Goal: Communication & Community: Answer question/provide support

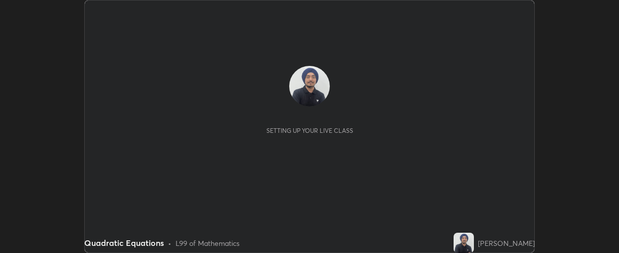
scroll to position [253, 619]
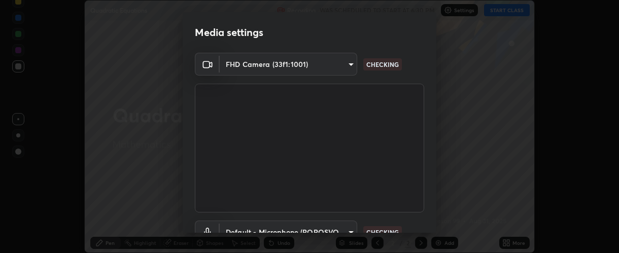
type input "37ff3dccddb3ae812b87417f3f546ef35516c4b54d471f30ebd420330c5d8ca5"
type input "default"
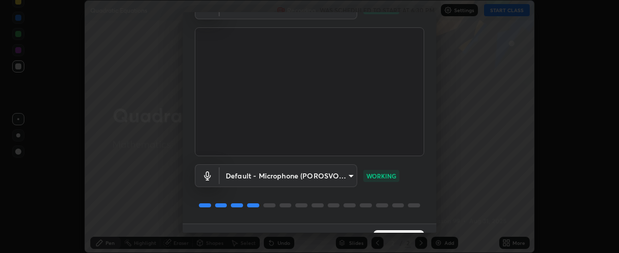
scroll to position [79, 0]
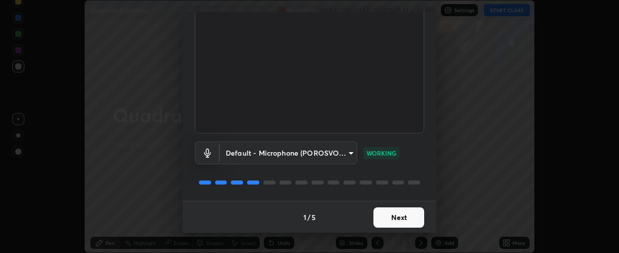
click at [386, 217] on button "Next" at bounding box center [399, 218] width 51 height 20
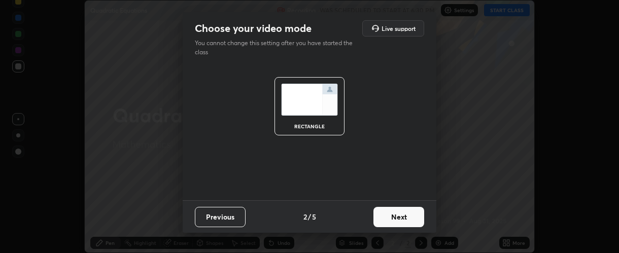
click at [387, 218] on button "Next" at bounding box center [399, 217] width 51 height 20
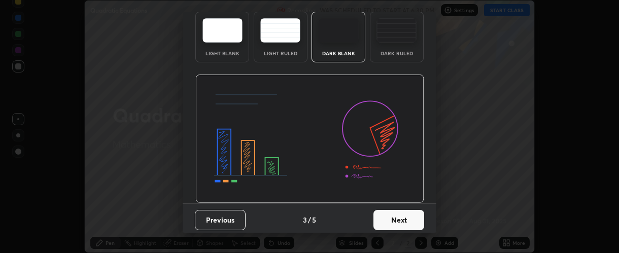
scroll to position [51, 0]
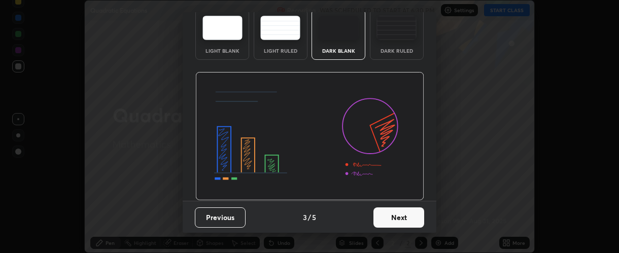
click at [389, 216] on button "Next" at bounding box center [399, 218] width 51 height 20
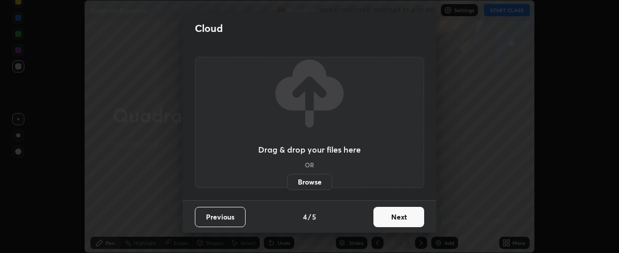
scroll to position [0, 0]
click at [392, 214] on button "Next" at bounding box center [399, 217] width 51 height 20
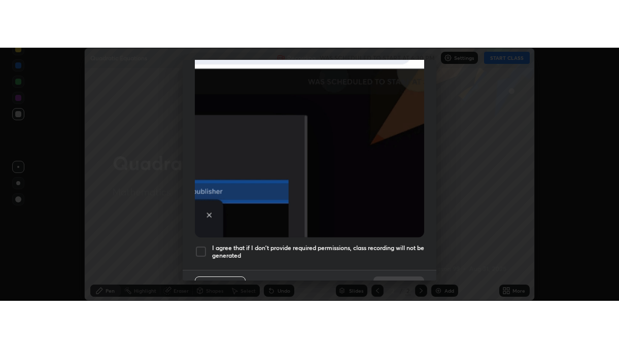
scroll to position [271, 0]
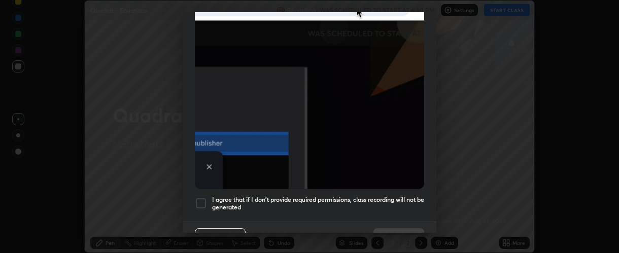
click at [234, 197] on h5 "I agree that if I don't provide required permissions, class recording will not …" at bounding box center [318, 204] width 212 height 16
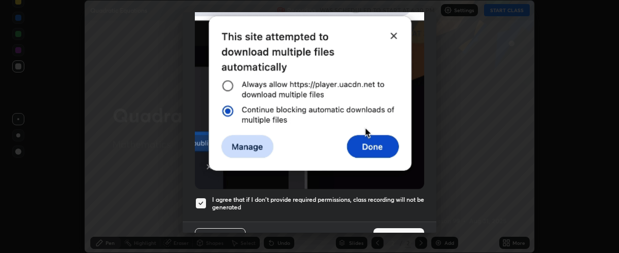
click at [392, 228] on button "Done" at bounding box center [399, 238] width 51 height 20
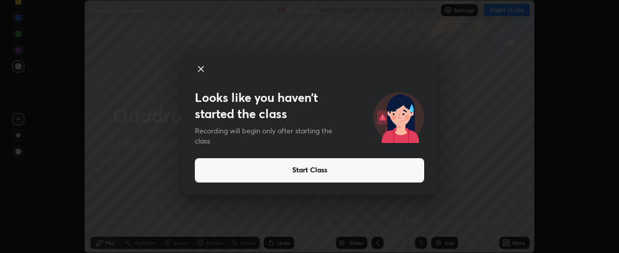
click at [263, 172] on button "Start Class" at bounding box center [309, 170] width 229 height 24
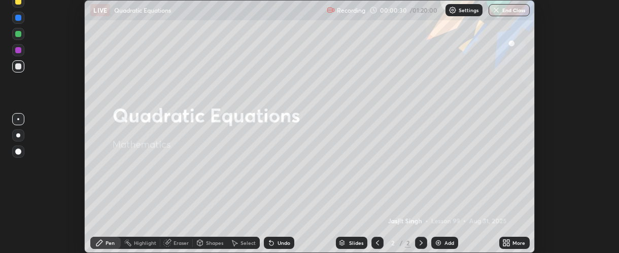
click at [510, 243] on icon at bounding box center [507, 243] width 8 height 8
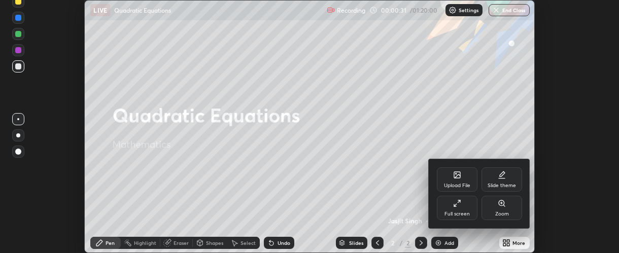
click at [461, 209] on div "Full screen" at bounding box center [457, 208] width 41 height 24
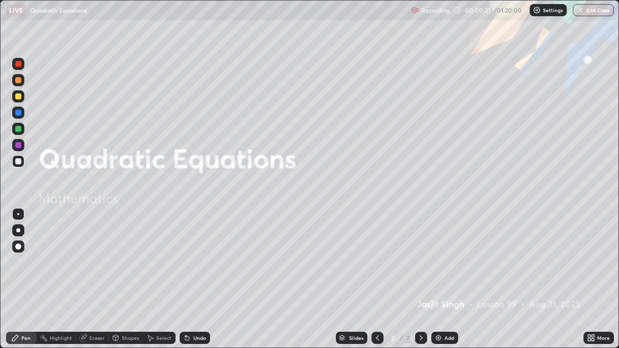
scroll to position [348, 619]
click at [443, 253] on div "Add" at bounding box center [444, 338] width 27 height 12
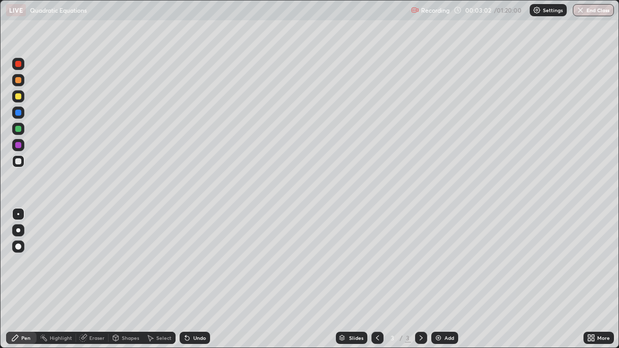
click at [19, 229] on div at bounding box center [18, 230] width 4 height 4
click at [20, 147] on div at bounding box center [18, 145] width 6 height 6
click at [88, 253] on div "Eraser" at bounding box center [92, 338] width 32 height 12
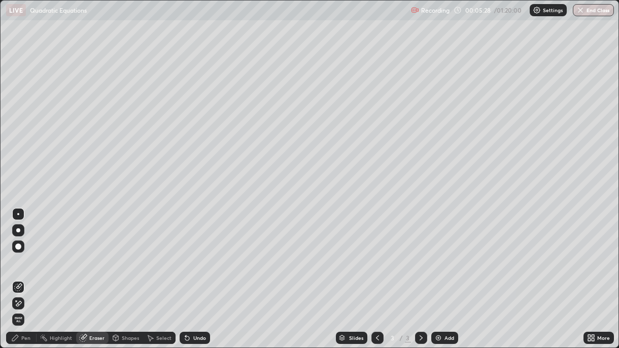
click at [20, 253] on div "Pen" at bounding box center [21, 338] width 30 height 12
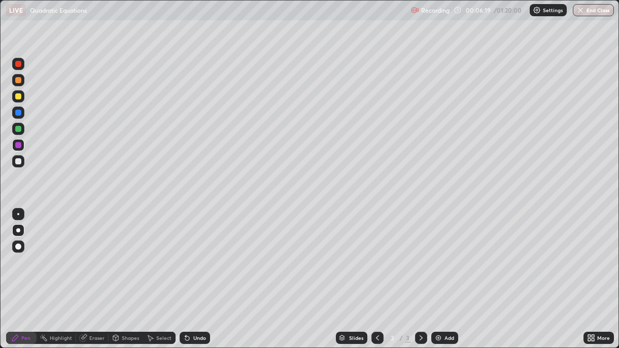
click at [20, 129] on div at bounding box center [18, 129] width 6 height 6
click at [18, 163] on div at bounding box center [18, 161] width 6 height 6
click at [18, 114] on div at bounding box center [18, 113] width 6 height 6
click at [198, 253] on div "Undo" at bounding box center [195, 338] width 30 height 12
click at [200, 253] on div "Undo" at bounding box center [195, 338] width 30 height 12
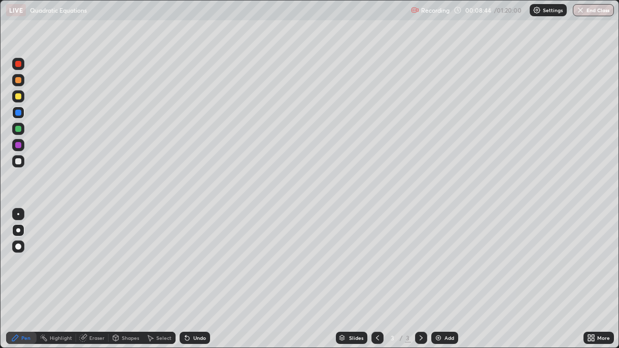
click at [206, 253] on div "Undo" at bounding box center [195, 338] width 30 height 12
click at [19, 162] on div at bounding box center [18, 161] width 6 height 6
click at [441, 253] on img at bounding box center [439, 338] width 8 height 8
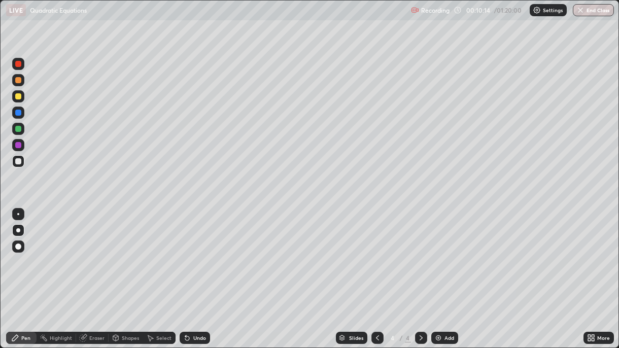
click at [18, 129] on div at bounding box center [18, 129] width 6 height 6
click at [18, 160] on div at bounding box center [18, 161] width 6 height 6
click at [196, 253] on div "Undo" at bounding box center [195, 338] width 30 height 12
click at [202, 253] on div "Undo" at bounding box center [195, 338] width 30 height 12
click at [204, 253] on div "Undo" at bounding box center [199, 338] width 13 height 5
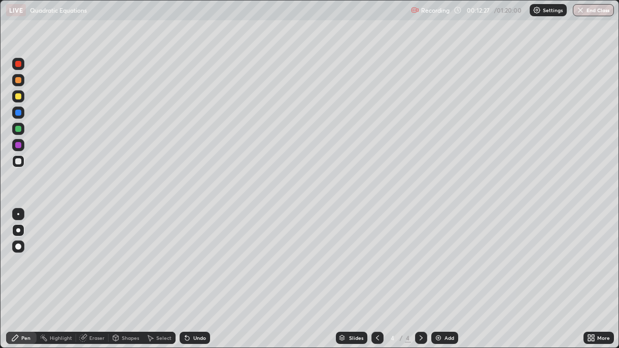
click at [206, 253] on div "Undo" at bounding box center [195, 338] width 30 height 12
click at [20, 147] on div at bounding box center [18, 145] width 6 height 6
click at [440, 253] on img at bounding box center [439, 338] width 8 height 8
click at [19, 114] on div at bounding box center [18, 113] width 6 height 6
click at [19, 131] on div at bounding box center [18, 129] width 6 height 6
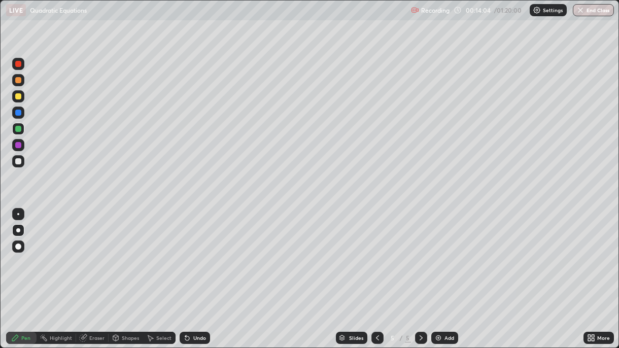
click at [202, 253] on div "Undo" at bounding box center [195, 338] width 30 height 12
click at [198, 253] on div "Undo" at bounding box center [195, 338] width 30 height 12
click at [201, 253] on div "Undo" at bounding box center [195, 338] width 30 height 12
click at [200, 253] on div "Undo" at bounding box center [195, 338] width 30 height 12
click at [202, 253] on div "Undo" at bounding box center [199, 338] width 13 height 5
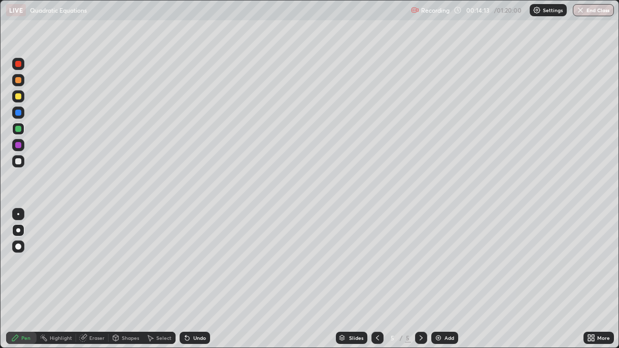
click at [201, 253] on div "Undo" at bounding box center [193, 338] width 35 height 20
click at [197, 253] on div "Undo" at bounding box center [199, 338] width 13 height 5
click at [19, 162] on div at bounding box center [18, 161] width 6 height 6
click at [194, 253] on div "Undo" at bounding box center [199, 338] width 13 height 5
click at [197, 253] on div "Undo" at bounding box center [195, 338] width 30 height 12
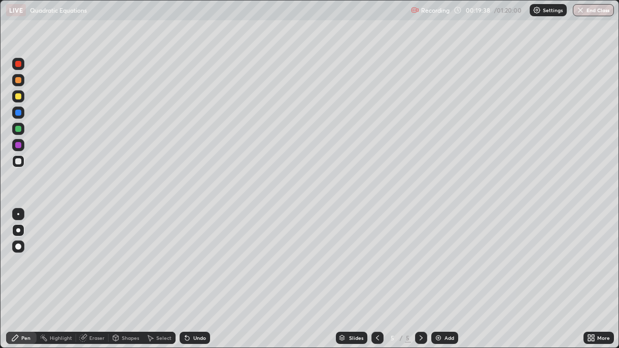
click at [442, 253] on div "Add" at bounding box center [444, 338] width 27 height 12
click at [20, 98] on div at bounding box center [18, 96] width 6 height 6
click at [19, 130] on div at bounding box center [18, 129] width 6 height 6
click at [197, 253] on div "Undo" at bounding box center [199, 338] width 13 height 5
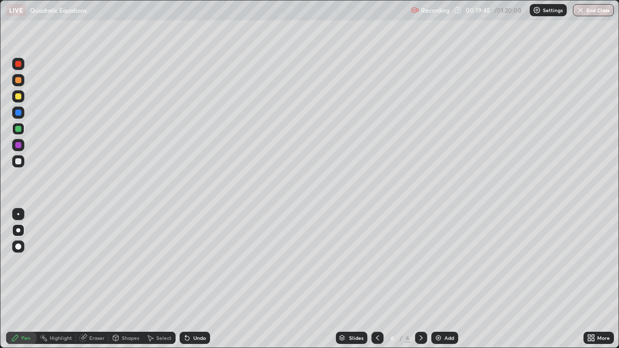
click at [196, 253] on div "Undo" at bounding box center [199, 338] width 13 height 5
click at [19, 162] on div at bounding box center [18, 161] width 6 height 6
click at [18, 96] on div at bounding box center [18, 96] width 6 height 6
click at [440, 253] on img at bounding box center [439, 338] width 8 height 8
click at [376, 253] on icon at bounding box center [378, 338] width 8 height 8
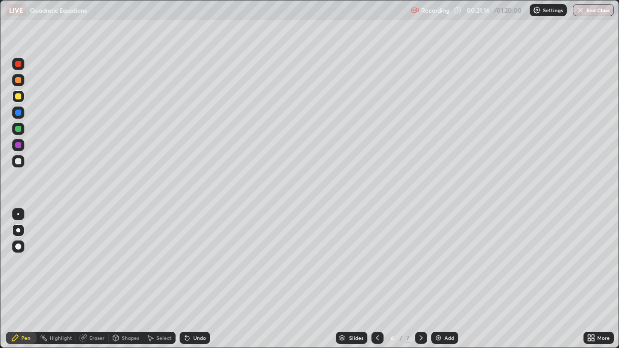
click at [376, 253] on icon at bounding box center [378, 338] width 8 height 8
click at [420, 253] on icon at bounding box center [421, 338] width 8 height 8
click at [421, 253] on icon at bounding box center [421, 338] width 8 height 8
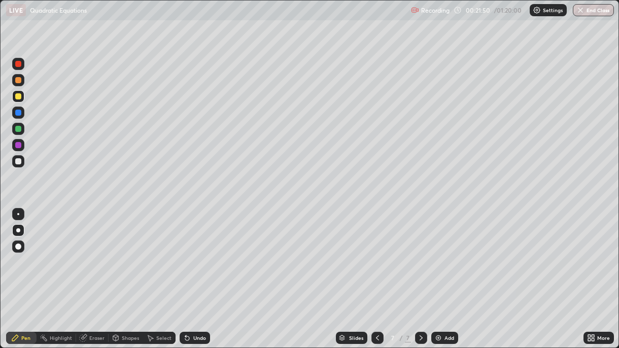
click at [20, 129] on div at bounding box center [18, 129] width 6 height 6
click at [20, 98] on div at bounding box center [18, 96] width 6 height 6
click at [189, 253] on div "Undo" at bounding box center [195, 338] width 30 height 12
click at [193, 253] on div "Undo" at bounding box center [199, 338] width 13 height 5
click at [199, 253] on div "Undo" at bounding box center [199, 338] width 13 height 5
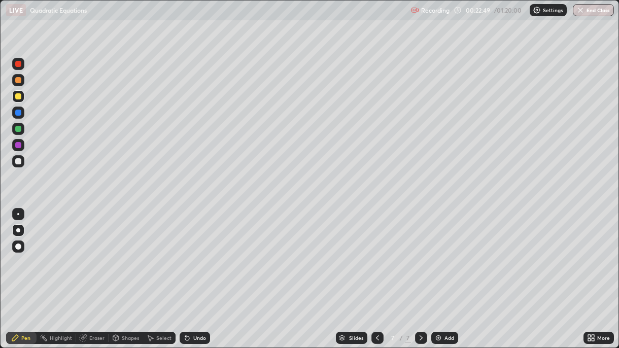
click at [197, 253] on div "Undo" at bounding box center [199, 338] width 13 height 5
click at [189, 253] on div "Undo" at bounding box center [195, 338] width 30 height 12
click at [193, 253] on div "Undo" at bounding box center [199, 338] width 13 height 5
click at [17, 131] on div at bounding box center [18, 129] width 6 height 6
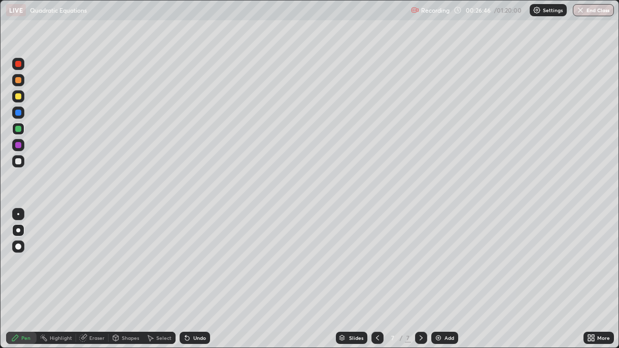
click at [20, 161] on div at bounding box center [18, 161] width 6 height 6
click at [193, 253] on div "Undo" at bounding box center [195, 338] width 30 height 12
click at [21, 115] on div at bounding box center [18, 113] width 12 height 12
click at [191, 253] on div "Undo" at bounding box center [195, 338] width 30 height 12
click at [19, 147] on div at bounding box center [18, 145] width 6 height 6
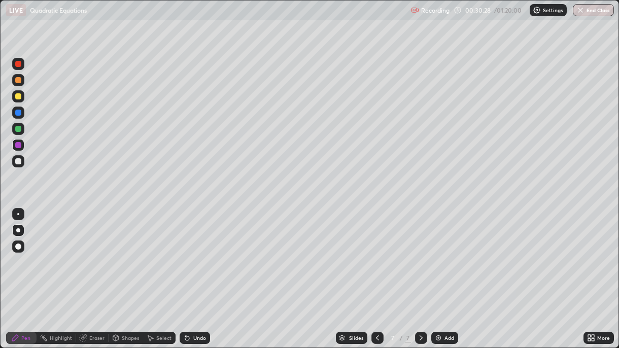
click at [445, 253] on div "Add" at bounding box center [450, 338] width 10 height 5
click at [17, 130] on div at bounding box center [18, 129] width 6 height 6
click at [20, 98] on div at bounding box center [18, 96] width 6 height 6
click at [19, 160] on div at bounding box center [18, 161] width 6 height 6
click at [197, 253] on div "Undo" at bounding box center [199, 338] width 13 height 5
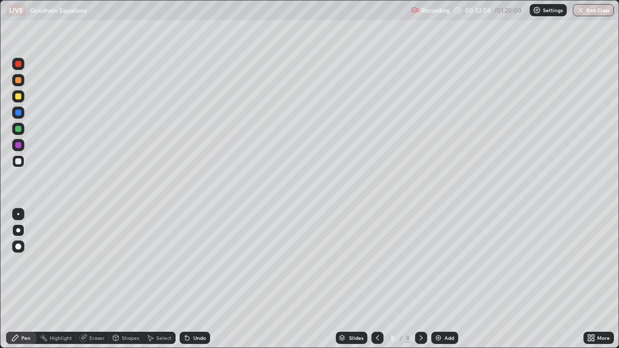
click at [199, 253] on div "Undo" at bounding box center [199, 338] width 13 height 5
click at [198, 253] on div "Undo" at bounding box center [195, 338] width 30 height 12
click at [201, 253] on div "Undo" at bounding box center [195, 338] width 30 height 12
click at [20, 147] on div at bounding box center [18, 145] width 6 height 6
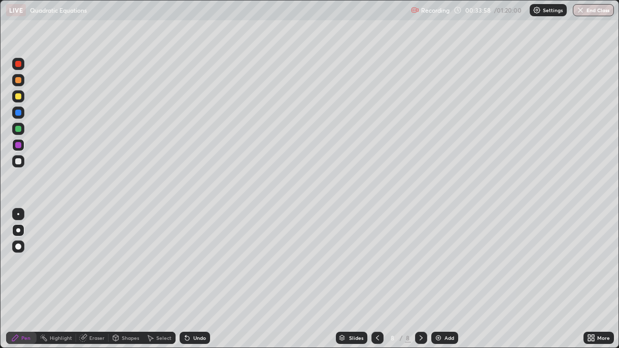
click at [18, 113] on div at bounding box center [18, 113] width 6 height 6
click at [199, 253] on div "Undo" at bounding box center [199, 338] width 13 height 5
click at [435, 253] on img at bounding box center [439, 338] width 8 height 8
click at [376, 253] on icon at bounding box center [378, 338] width 8 height 8
click at [420, 253] on icon at bounding box center [421, 338] width 8 height 8
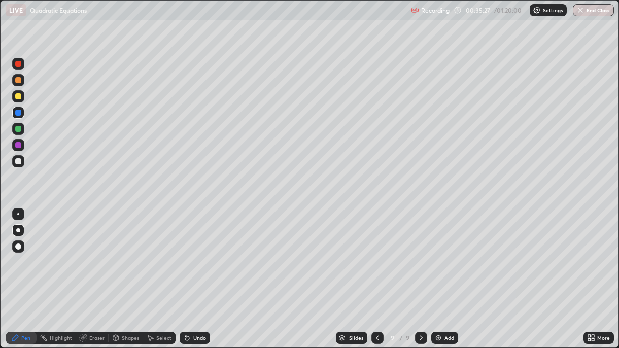
click at [195, 253] on div "Undo" at bounding box center [195, 338] width 30 height 12
click at [376, 253] on icon at bounding box center [378, 338] width 8 height 8
click at [420, 253] on icon at bounding box center [421, 338] width 8 height 8
click at [19, 145] on div at bounding box center [18, 145] width 6 height 6
click at [375, 253] on icon at bounding box center [378, 338] width 8 height 8
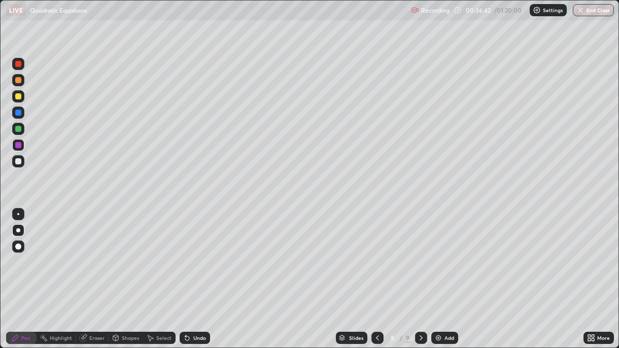
click at [420, 253] on icon at bounding box center [421, 338] width 8 height 8
click at [376, 253] on icon at bounding box center [378, 338] width 8 height 8
click at [420, 253] on icon at bounding box center [421, 338] width 8 height 8
click at [376, 253] on icon at bounding box center [378, 338] width 8 height 8
click at [420, 253] on icon at bounding box center [421, 338] width 8 height 8
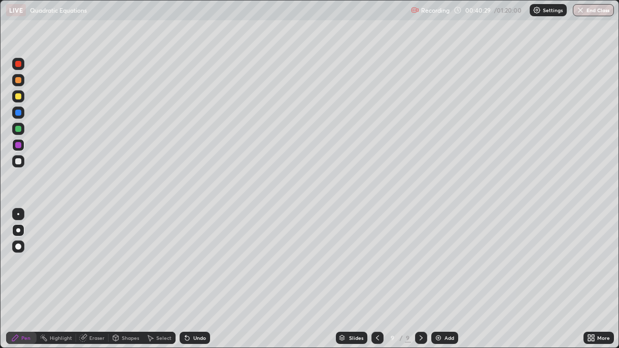
click at [441, 253] on img at bounding box center [439, 338] width 8 height 8
click at [18, 97] on div at bounding box center [18, 96] width 6 height 6
click at [22, 163] on div at bounding box center [18, 161] width 12 height 12
click at [185, 253] on icon at bounding box center [185, 336] width 1 height 1
click at [194, 253] on div "Undo" at bounding box center [195, 338] width 30 height 12
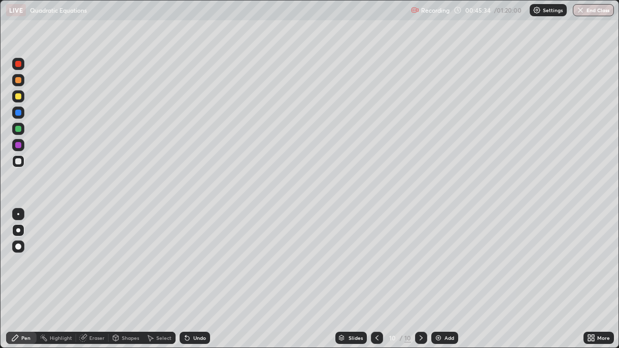
click at [194, 253] on div "Undo" at bounding box center [195, 338] width 30 height 12
click at [204, 253] on div "Undo" at bounding box center [195, 338] width 30 height 12
click at [205, 253] on div "Undo" at bounding box center [199, 338] width 13 height 5
click at [201, 253] on div "Undo" at bounding box center [199, 338] width 13 height 5
click at [197, 253] on div "Undo" at bounding box center [199, 338] width 13 height 5
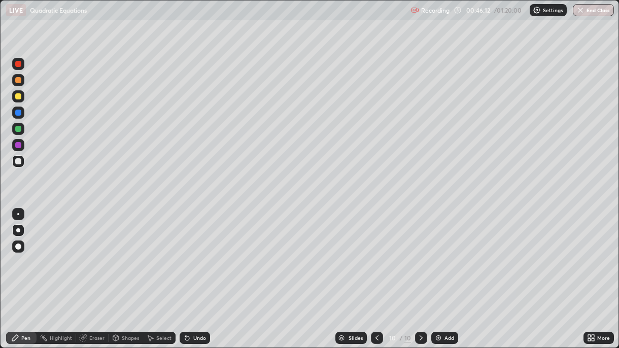
click at [198, 253] on div "Undo" at bounding box center [199, 338] width 13 height 5
click at [197, 253] on div "Undo" at bounding box center [195, 338] width 30 height 12
click at [198, 253] on div "Undo" at bounding box center [199, 338] width 13 height 5
click at [197, 253] on div "Undo" at bounding box center [199, 338] width 13 height 5
click at [204, 253] on div "Undo" at bounding box center [195, 338] width 30 height 12
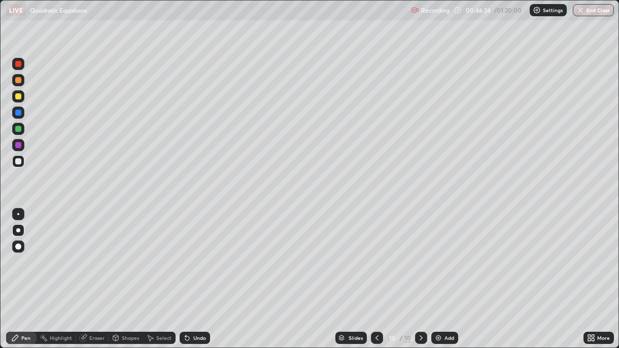
click at [204, 253] on div "Undo" at bounding box center [195, 338] width 30 height 12
click at [18, 129] on div at bounding box center [18, 129] width 6 height 6
click at [205, 253] on div "Undo" at bounding box center [195, 338] width 30 height 12
click at [439, 253] on img at bounding box center [439, 338] width 8 height 8
click at [190, 253] on div "Undo" at bounding box center [195, 338] width 30 height 12
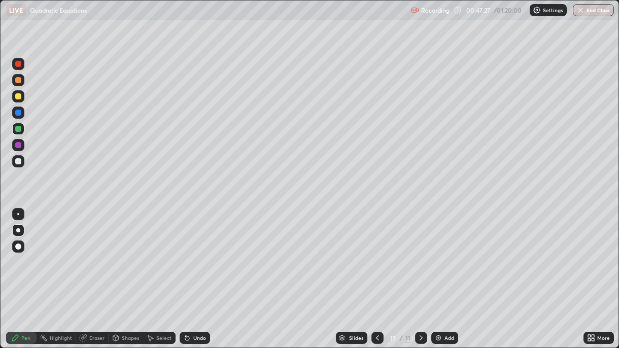
click at [190, 253] on div "Undo" at bounding box center [195, 338] width 30 height 12
click at [377, 253] on icon at bounding box center [378, 338] width 8 height 8
click at [199, 253] on div "Undo" at bounding box center [199, 338] width 13 height 5
click at [92, 253] on div "Eraser" at bounding box center [96, 338] width 15 height 5
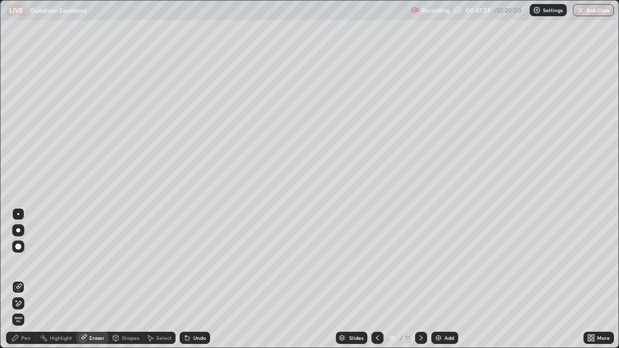
click at [26, 253] on div "Pen" at bounding box center [25, 338] width 9 height 5
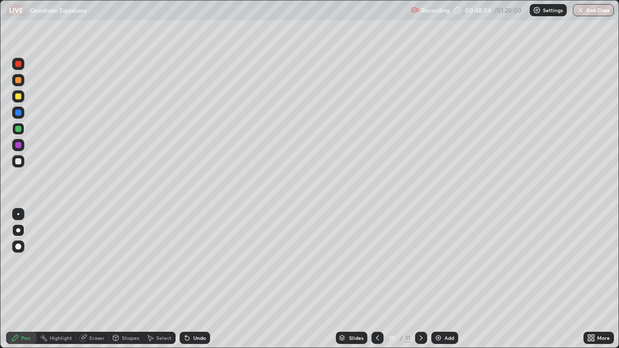
click at [420, 253] on icon at bounding box center [421, 338] width 8 height 8
click at [375, 253] on icon at bounding box center [378, 338] width 8 height 8
click at [420, 253] on icon at bounding box center [421, 338] width 3 height 5
click at [376, 253] on icon at bounding box center [378, 338] width 8 height 8
click at [420, 253] on icon at bounding box center [421, 338] width 8 height 8
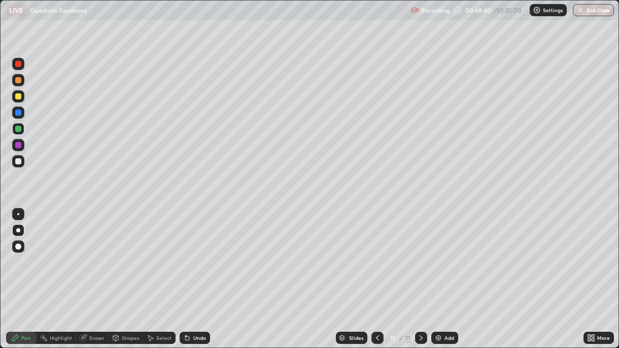
click at [206, 253] on div "Undo" at bounding box center [195, 338] width 30 height 12
click at [376, 253] on icon at bounding box center [377, 338] width 3 height 5
click at [418, 253] on div at bounding box center [421, 338] width 12 height 12
click at [21, 147] on div at bounding box center [18, 145] width 6 height 6
click at [204, 253] on div "Undo" at bounding box center [199, 338] width 13 height 5
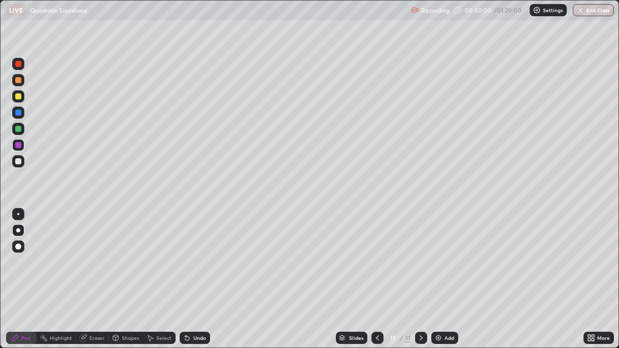
click at [202, 253] on div "Undo" at bounding box center [199, 338] width 13 height 5
click at [199, 253] on div "Undo" at bounding box center [199, 338] width 13 height 5
click at [193, 253] on div "Undo" at bounding box center [195, 338] width 30 height 12
click at [195, 253] on div "Undo" at bounding box center [199, 338] width 13 height 5
click at [186, 253] on icon at bounding box center [187, 339] width 4 height 4
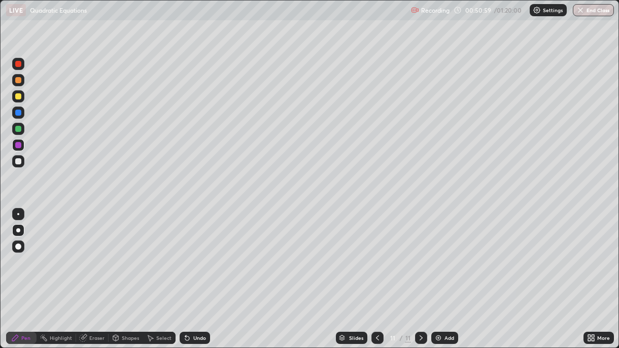
click at [199, 253] on div "Undo" at bounding box center [199, 338] width 13 height 5
click at [203, 253] on div "Undo" at bounding box center [199, 338] width 13 height 5
click at [441, 253] on img at bounding box center [439, 338] width 8 height 8
click at [19, 161] on div at bounding box center [18, 161] width 6 height 6
click at [18, 99] on div at bounding box center [18, 96] width 6 height 6
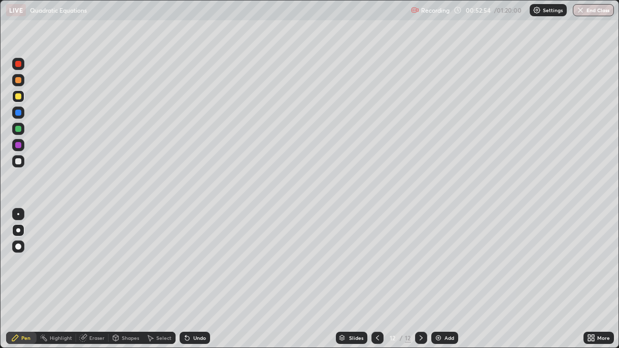
click at [18, 163] on div at bounding box center [18, 161] width 6 height 6
click at [198, 253] on div "Undo" at bounding box center [199, 338] width 13 height 5
click at [200, 253] on div "Undo" at bounding box center [199, 338] width 13 height 5
click at [203, 253] on div "Undo" at bounding box center [195, 338] width 30 height 12
click at [204, 253] on div "Undo" at bounding box center [199, 338] width 13 height 5
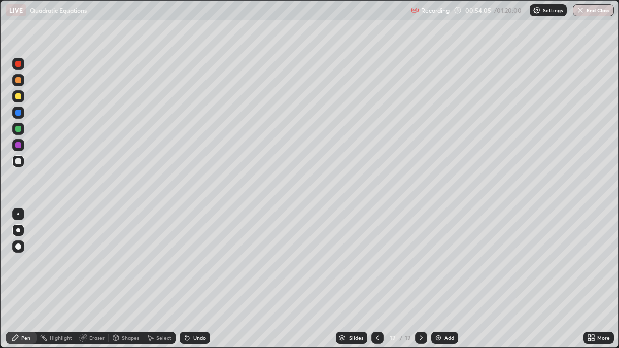
click at [206, 253] on div "Undo" at bounding box center [195, 338] width 30 height 12
click at [20, 148] on div at bounding box center [18, 145] width 6 height 6
click at [94, 253] on div "Eraser" at bounding box center [96, 338] width 15 height 5
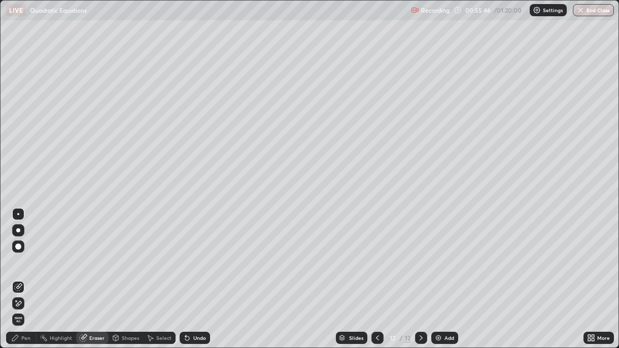
click at [25, 253] on div "Pen" at bounding box center [25, 338] width 9 height 5
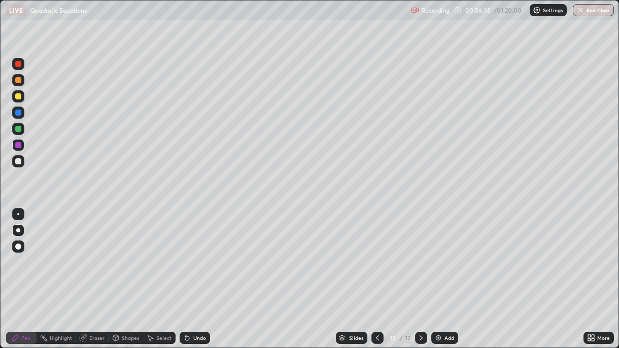
click at [583, 14] on button "End Class" at bounding box center [593, 10] width 41 height 12
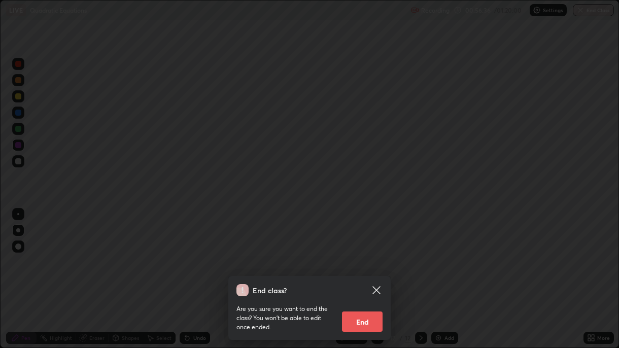
click at [362, 253] on button "End" at bounding box center [362, 322] width 41 height 20
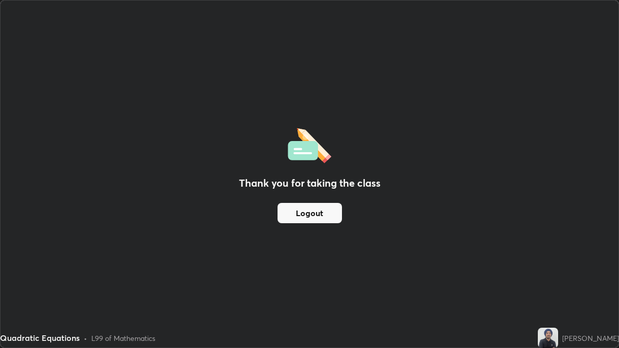
click at [304, 212] on button "Logout" at bounding box center [310, 213] width 64 height 20
